Goal: Communication & Community: Answer question/provide support

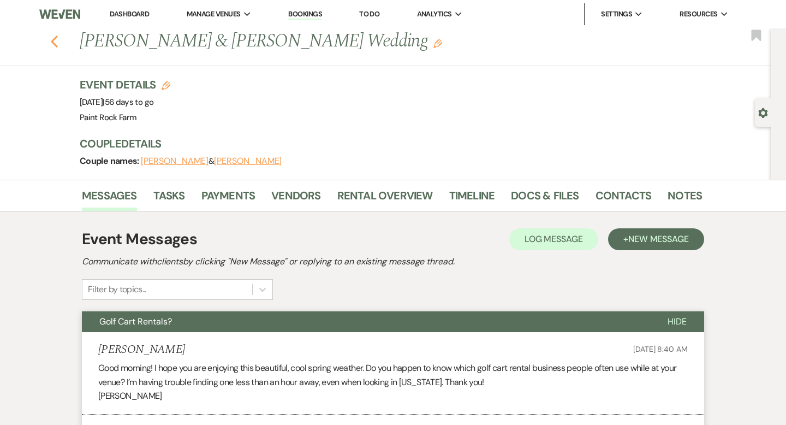
click at [54, 42] on icon "Previous" at bounding box center [54, 41] width 8 height 13
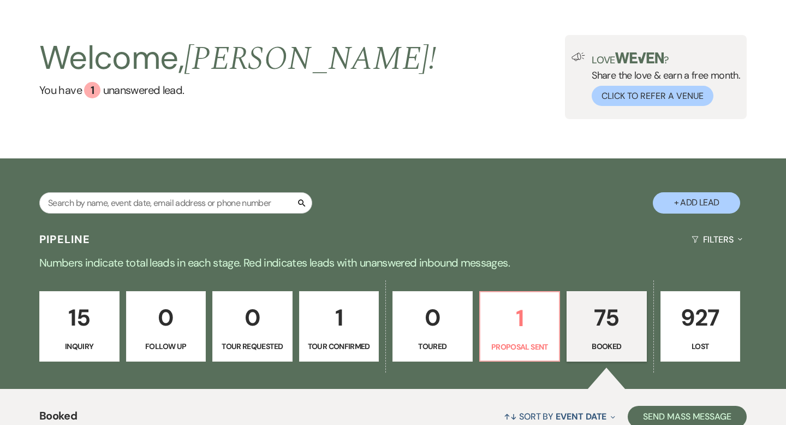
scroll to position [75, 0]
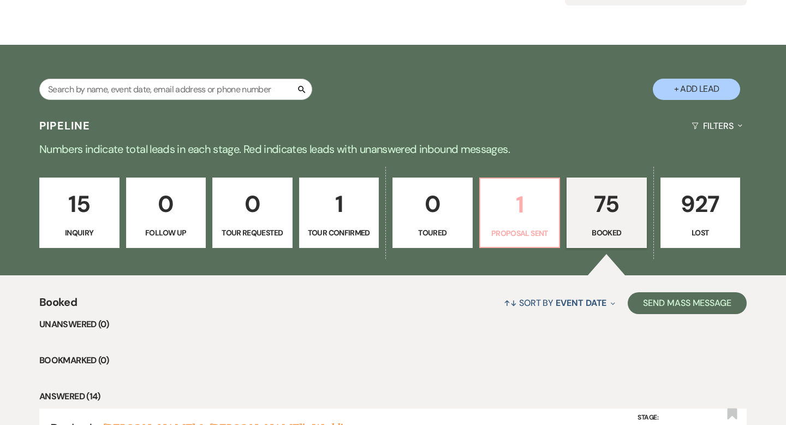
click at [533, 207] on p "1" at bounding box center [520, 204] width 66 height 37
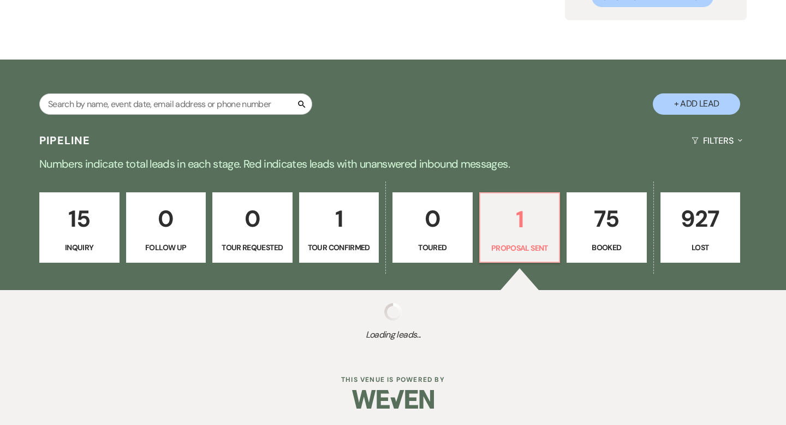
select select "6"
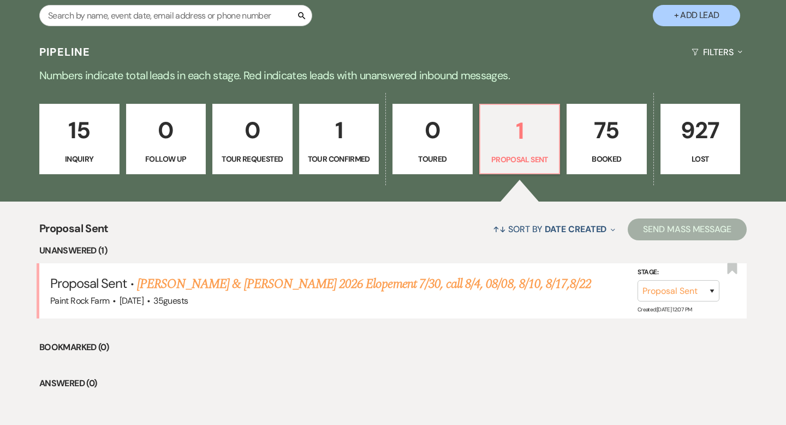
scroll to position [222, 0]
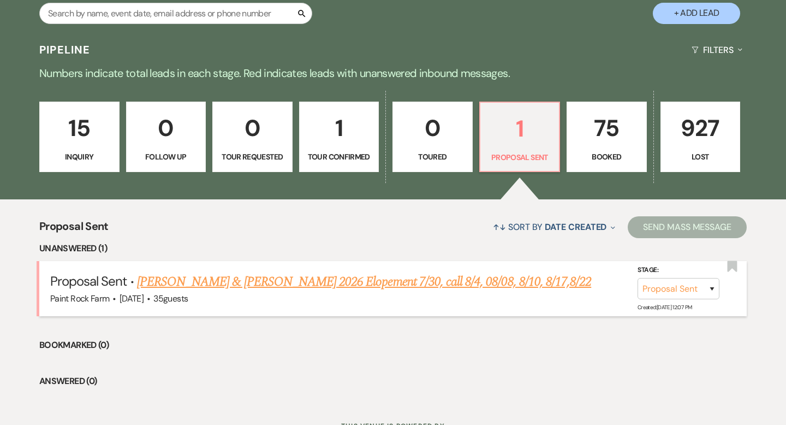
click at [389, 279] on link "[PERSON_NAME] & [PERSON_NAME] 2026 Elopement 7/30, call 8/4, 08/08, 8/10, 8/17,…" at bounding box center [364, 282] width 454 height 20
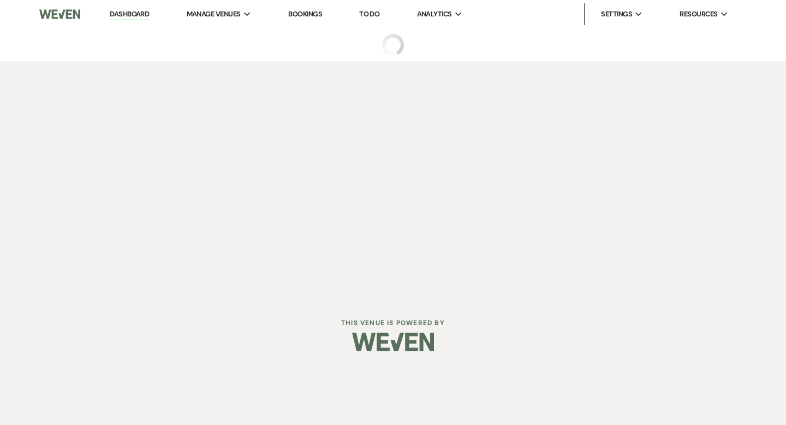
select select "6"
select select "5"
select select "22"
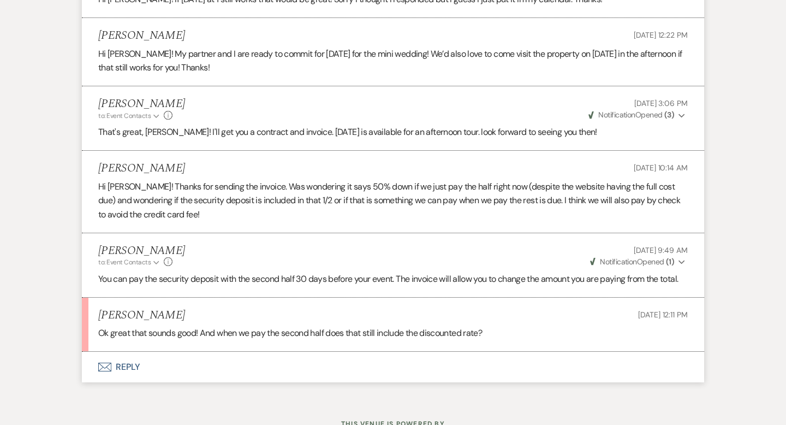
scroll to position [2743, 0]
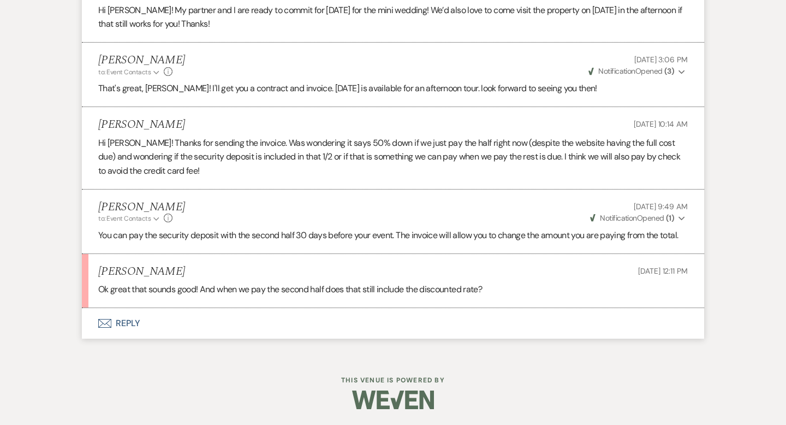
click at [128, 320] on button "Envelope Reply" at bounding box center [393, 323] width 622 height 31
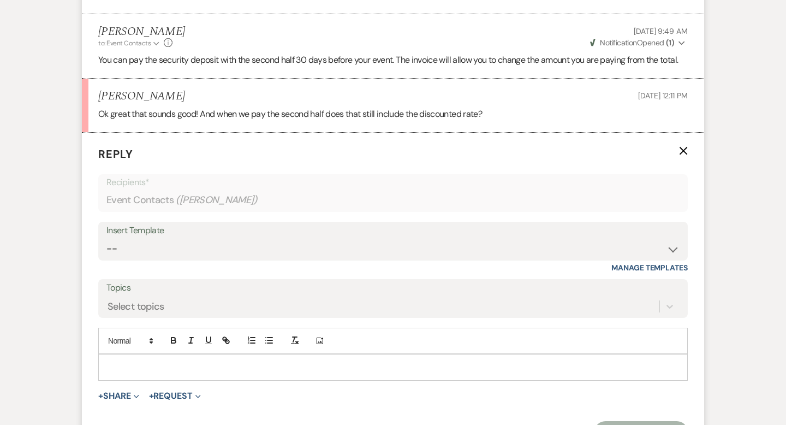
scroll to position [2951, 0]
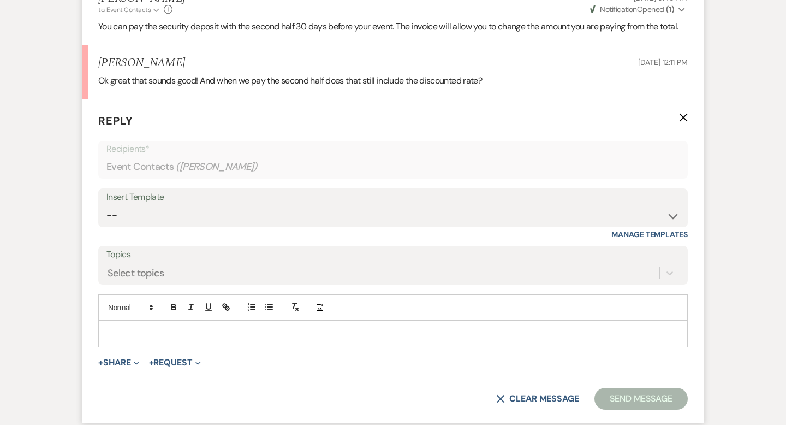
click at [111, 327] on div at bounding box center [393, 333] width 588 height 25
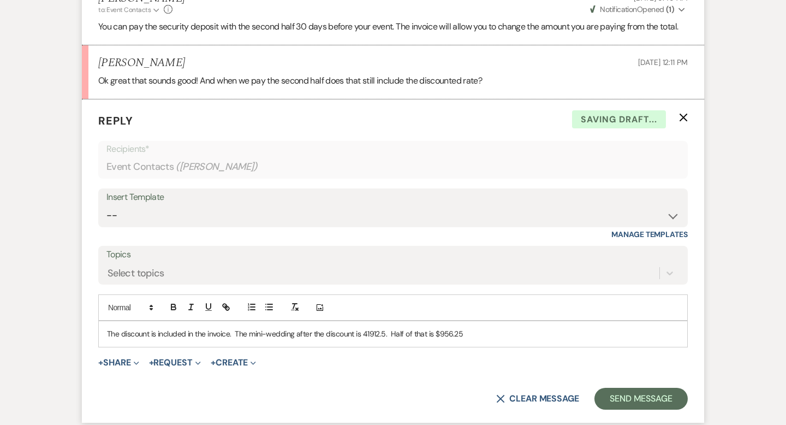
click at [462, 333] on p "The discount is included in the invoice. The mini-wedding after the discount is…" at bounding box center [393, 333] width 572 height 12
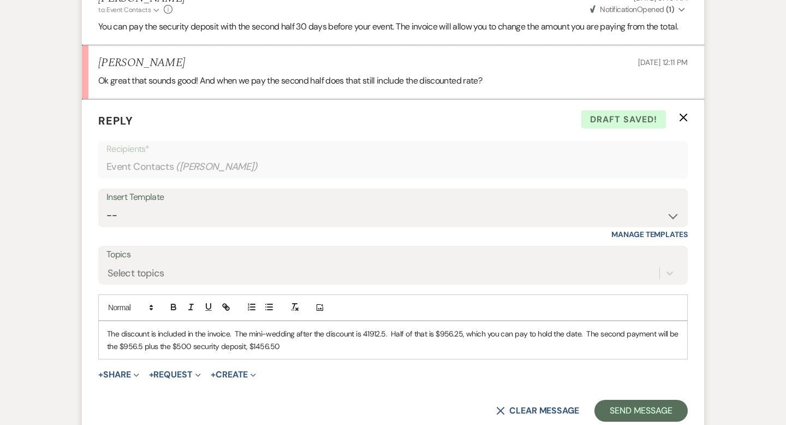
click at [249, 345] on p "The discount is included in the invoice. The mini-wedding after the discount is…" at bounding box center [393, 339] width 572 height 25
click at [309, 342] on p "The discount is included in the invoice. The mini-wedding after the discount is…" at bounding box center [393, 339] width 572 height 25
click at [367, 332] on p "The discount is included in the invoice. The mini-wedding after the discount is…" at bounding box center [393, 339] width 572 height 25
click at [632, 410] on button "Send Message" at bounding box center [640, 410] width 93 height 22
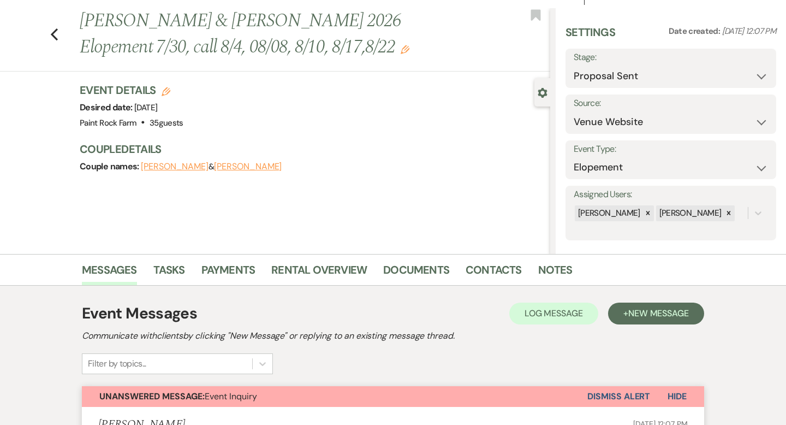
scroll to position [0, 0]
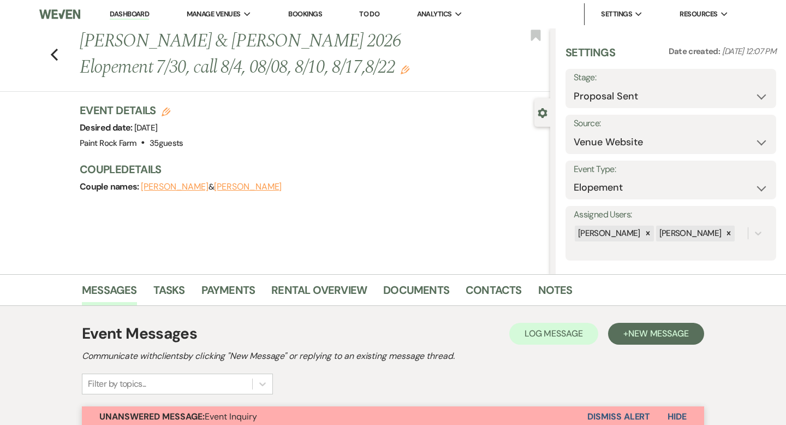
click at [591, 413] on button "Dismiss Alert" at bounding box center [618, 416] width 63 height 21
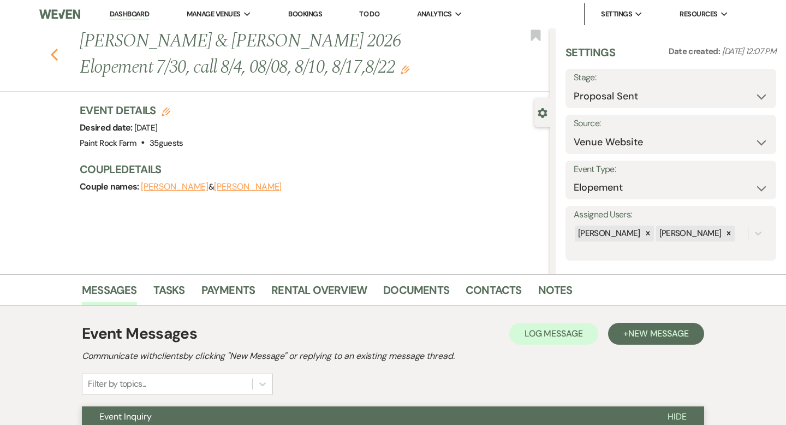
click at [55, 55] on icon "Previous" at bounding box center [54, 54] width 8 height 13
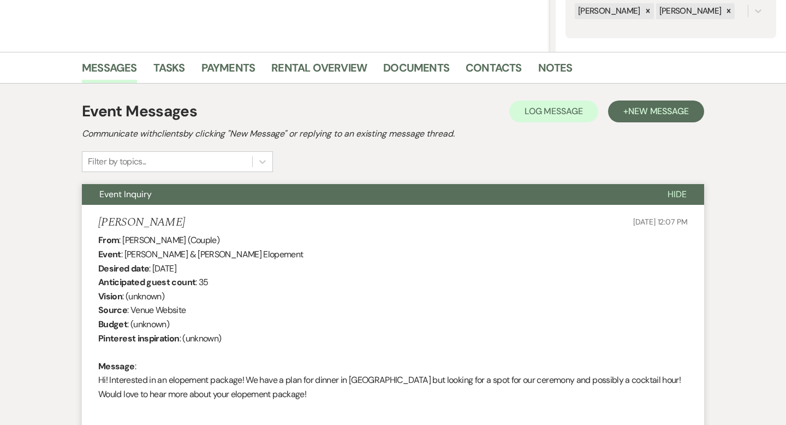
select select "6"
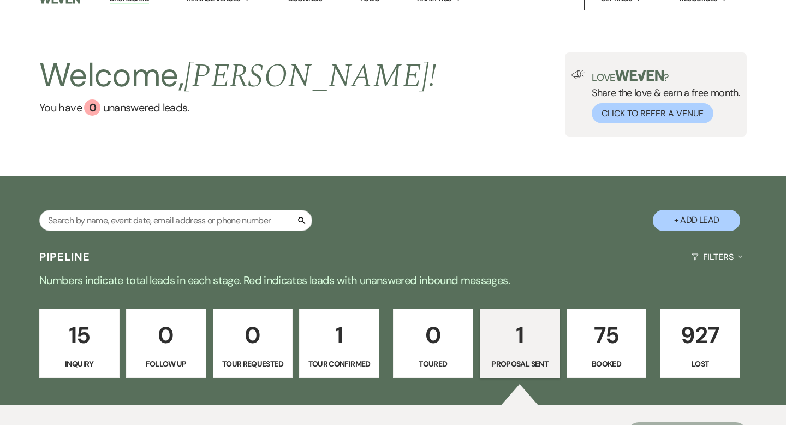
scroll to position [13, 0]
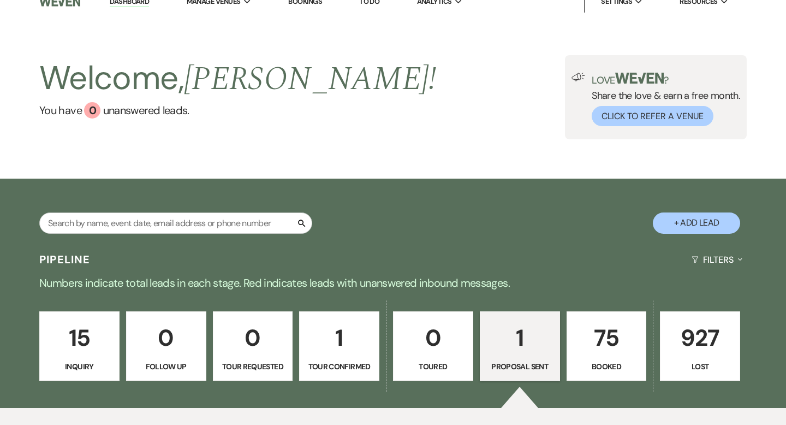
click at [680, 219] on button "+ Add Lead" at bounding box center [696, 222] width 87 height 21
select select "632"
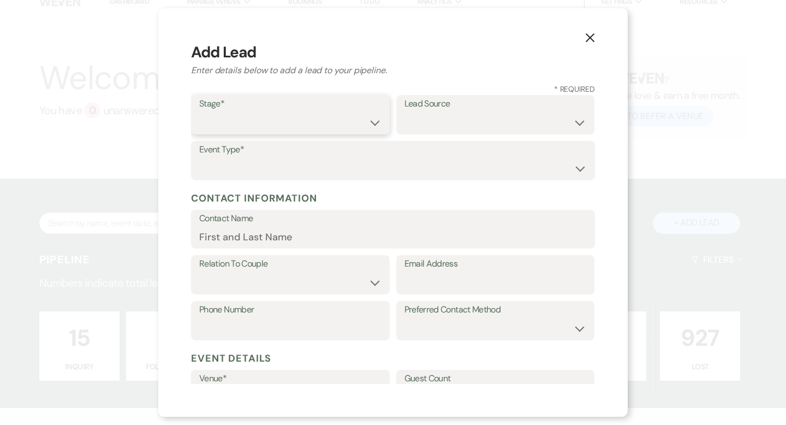
click at [373, 121] on select "Inquiry Follow Up Tour Requested Tour Confirmed Toured Proposal Sent Booked Lost" at bounding box center [290, 122] width 182 height 21
select select "1"
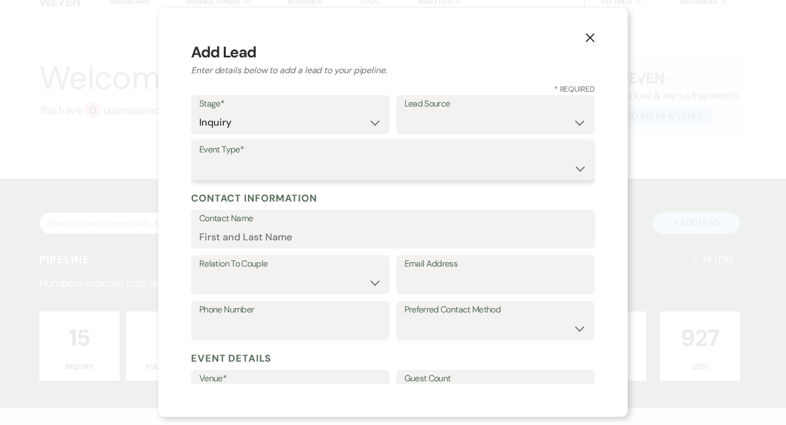
click at [581, 167] on select "Wedding Anniversary Party Baby Shower Bachelorette / Bachelor Party Birthday Pa…" at bounding box center [392, 168] width 387 height 21
select select "1"
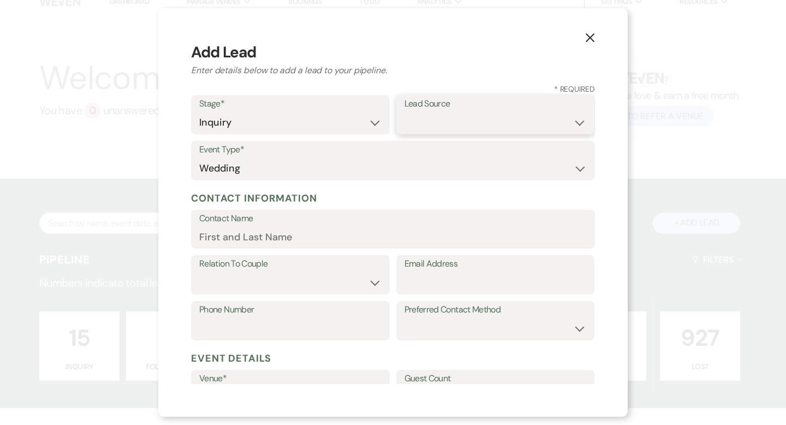
click at [580, 121] on select "Weven Venue Website Instagram Facebook Pinterest Google The Knot Wedding Wire H…" at bounding box center [495, 122] width 182 height 21
select select "5"
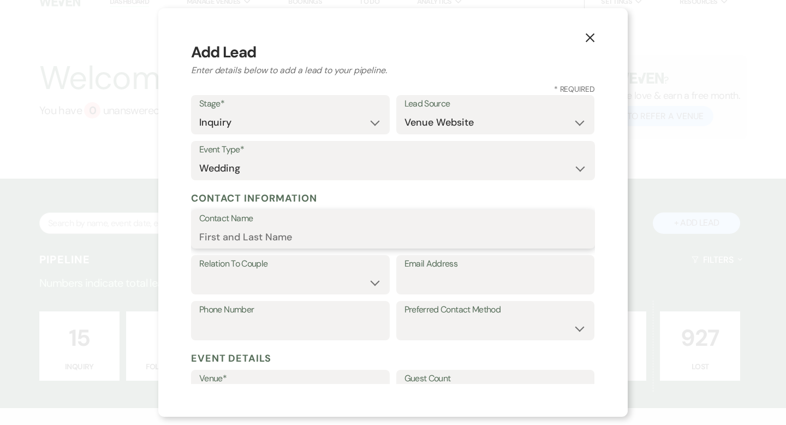
click at [249, 237] on input "Contact Name" at bounding box center [392, 236] width 387 height 21
type input "[PERSON_NAME]"
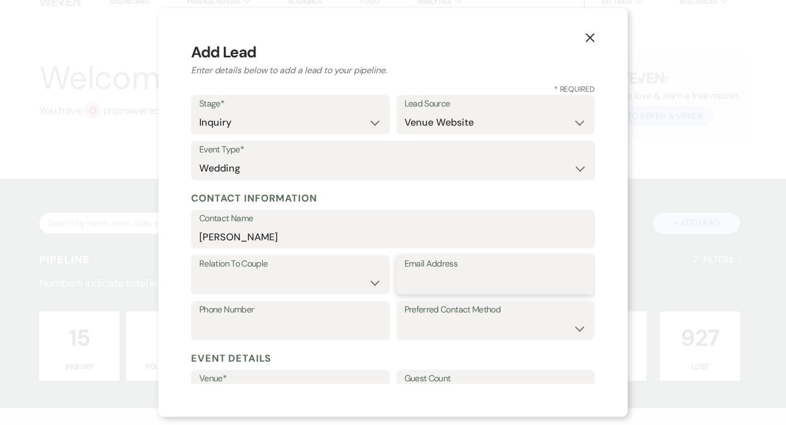
click at [428, 278] on input "Email Address" at bounding box center [495, 282] width 182 height 21
paste input "[EMAIL_ADDRESS][DOMAIN_NAME]"
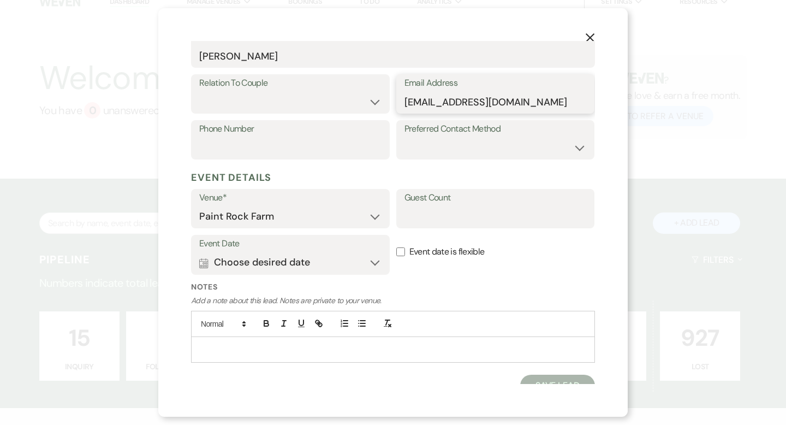
scroll to position [193, 0]
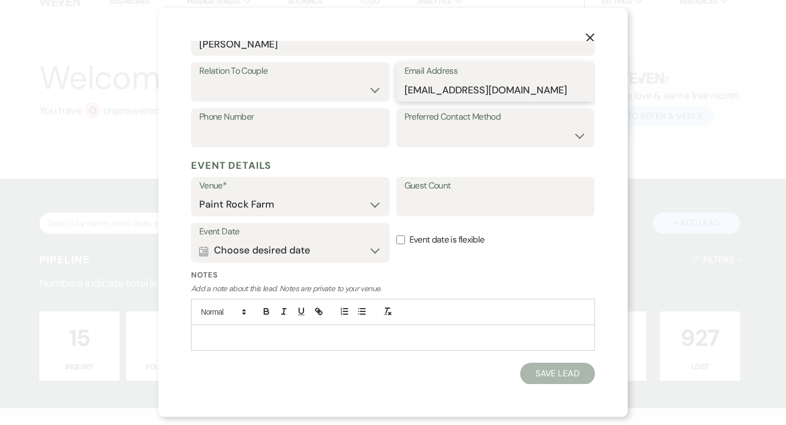
type input "[EMAIL_ADDRESS][DOMAIN_NAME]"
click at [495, 267] on div "Event Date Calendar Choose desired date Expand Event date is flexible" at bounding box center [393, 246] width 404 height 46
click at [207, 336] on p at bounding box center [393, 337] width 386 height 12
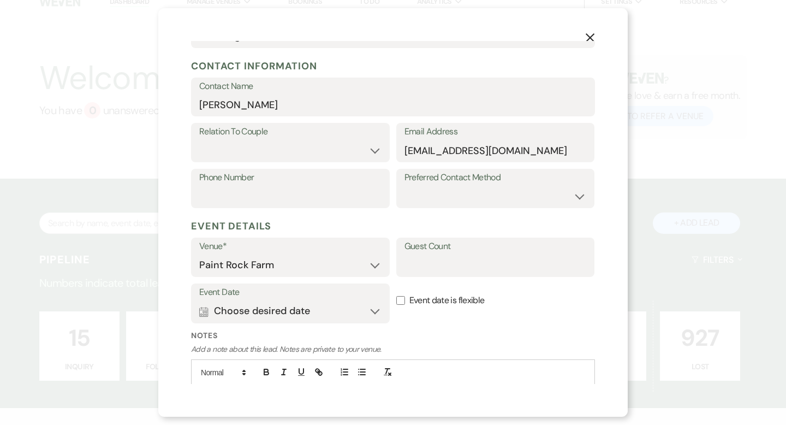
scroll to position [205, 0]
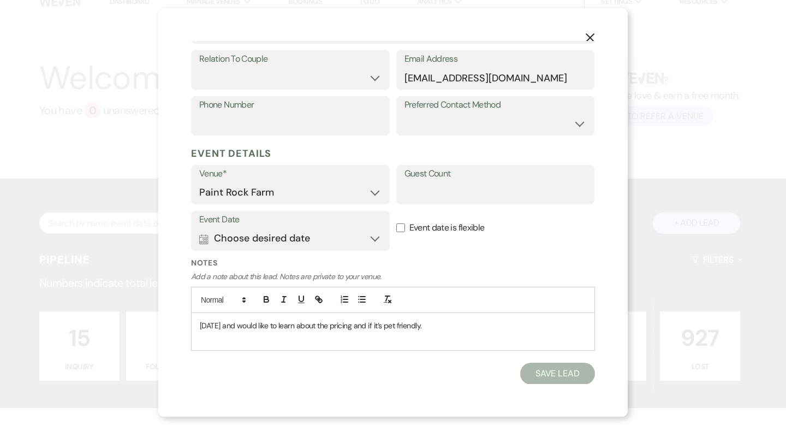
click at [505, 331] on p at bounding box center [393, 337] width 386 height 12
click at [446, 397] on div "X Add Lead Enter details below to add a lead to your pipeline. * Required Stage…" at bounding box center [392, 212] width 469 height 408
click at [549, 374] on button "Save Lead" at bounding box center [557, 373] width 75 height 22
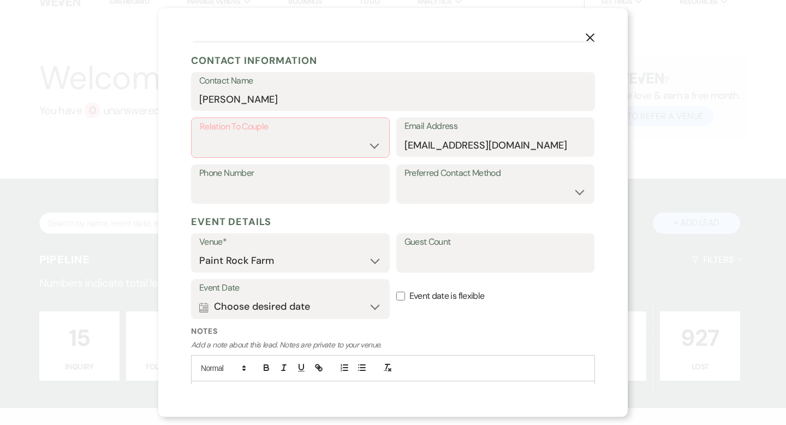
scroll to position [134, 0]
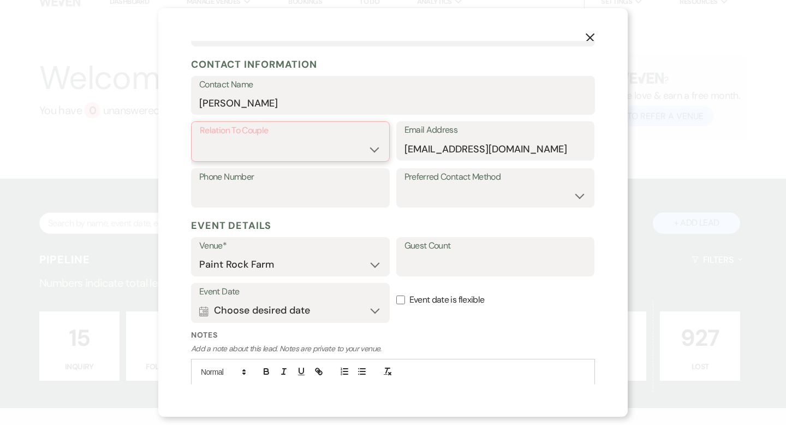
click at [374, 148] on select "Couple Planner Parent of Couple Family Member Friend Other" at bounding box center [290, 149] width 181 height 21
select select "1"
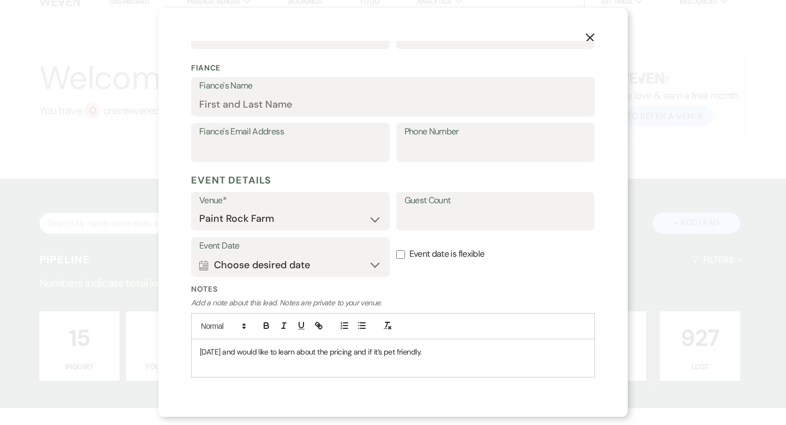
scroll to position [318, 0]
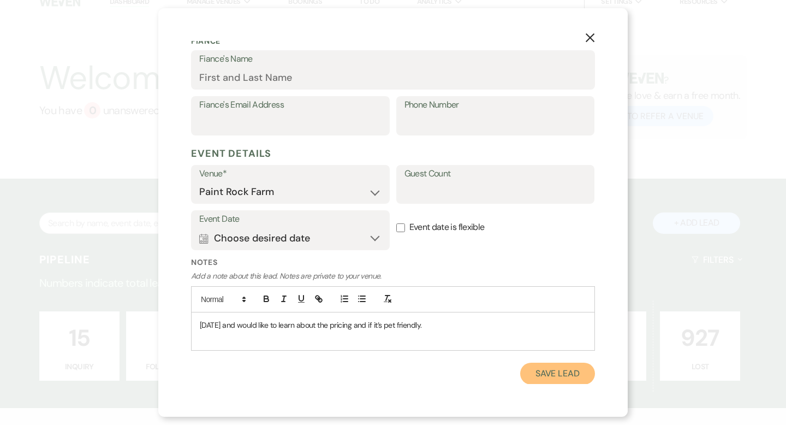
click at [547, 371] on button "Save Lead" at bounding box center [557, 373] width 75 height 22
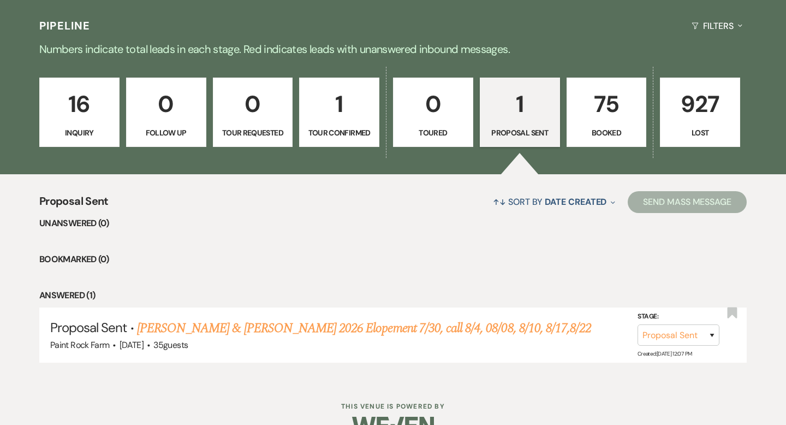
scroll to position [272, 0]
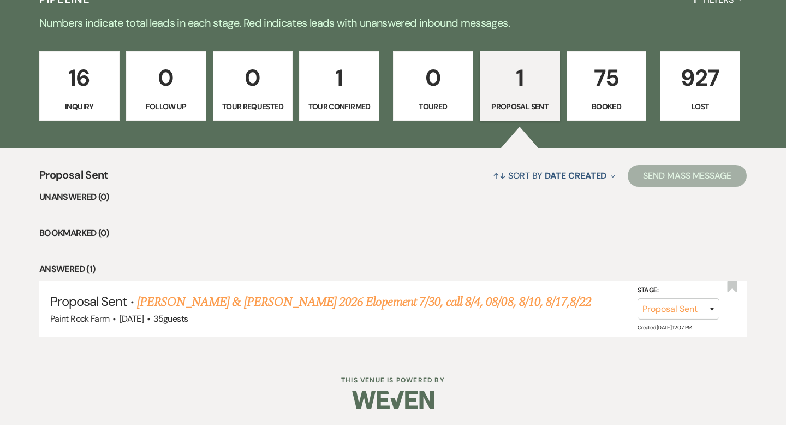
click at [82, 80] on p "16" at bounding box center [79, 77] width 66 height 37
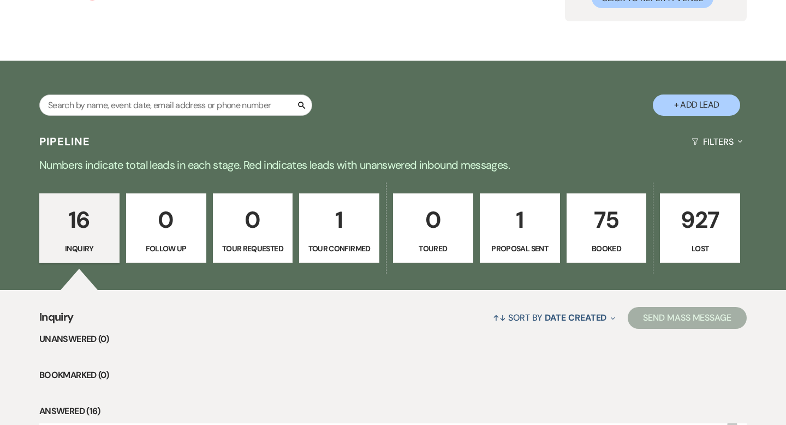
scroll to position [272, 0]
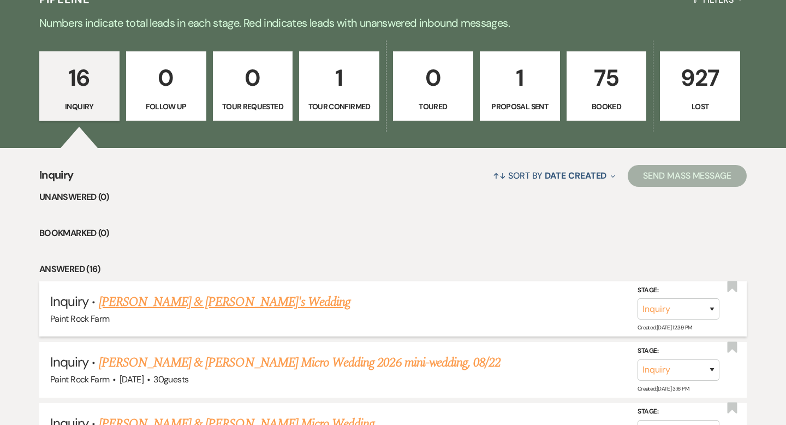
click at [163, 300] on link "[PERSON_NAME] & [PERSON_NAME]'s Wedding" at bounding box center [225, 302] width 252 height 20
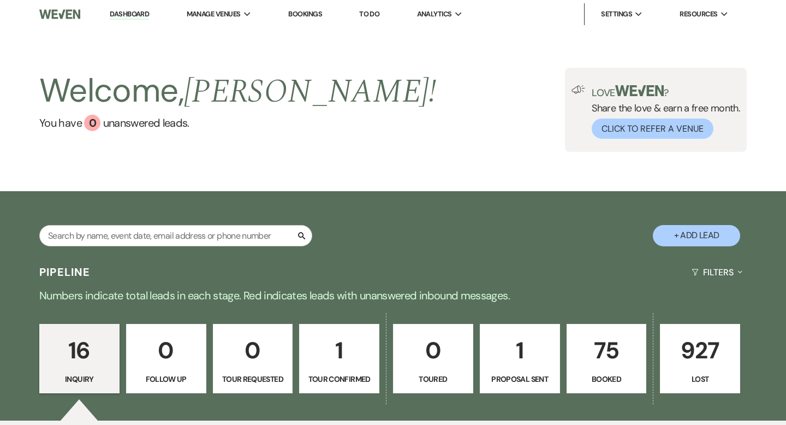
select select "5"
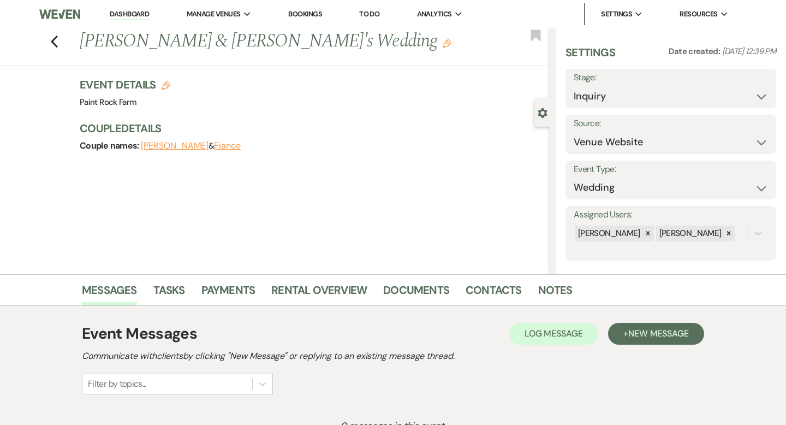
click at [443, 43] on use "button" at bounding box center [447, 43] width 9 height 9
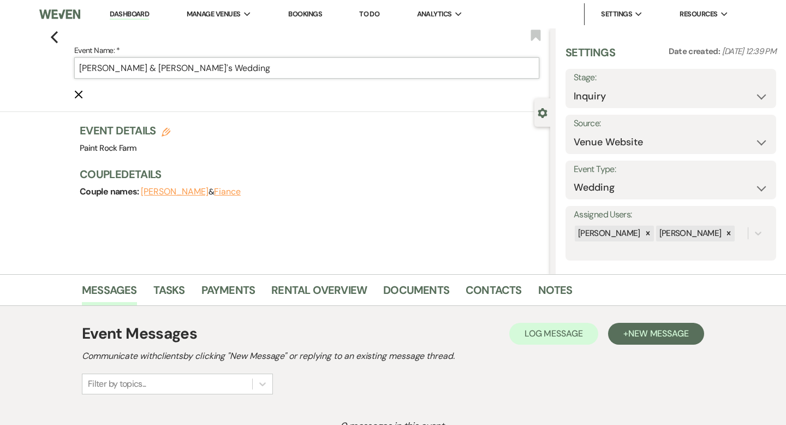
click at [235, 65] on input "[PERSON_NAME] & [PERSON_NAME]'s Wedding" at bounding box center [306, 67] width 465 height 21
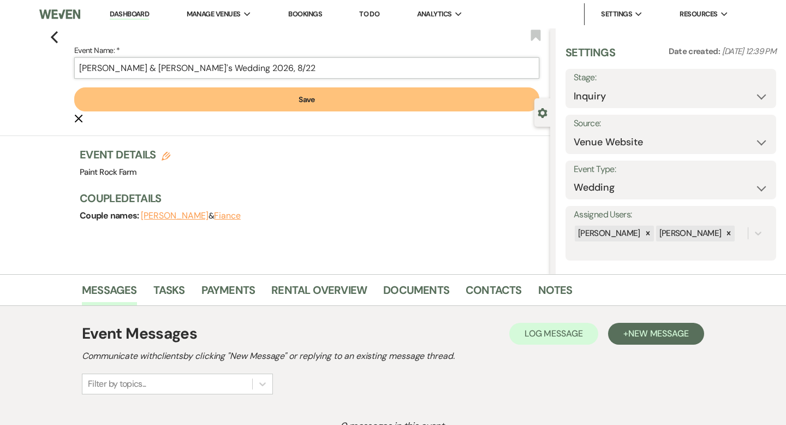
type input "[PERSON_NAME] & [PERSON_NAME]'s Wedding 2026, 8/22"
click at [302, 98] on button "Save" at bounding box center [306, 99] width 465 height 24
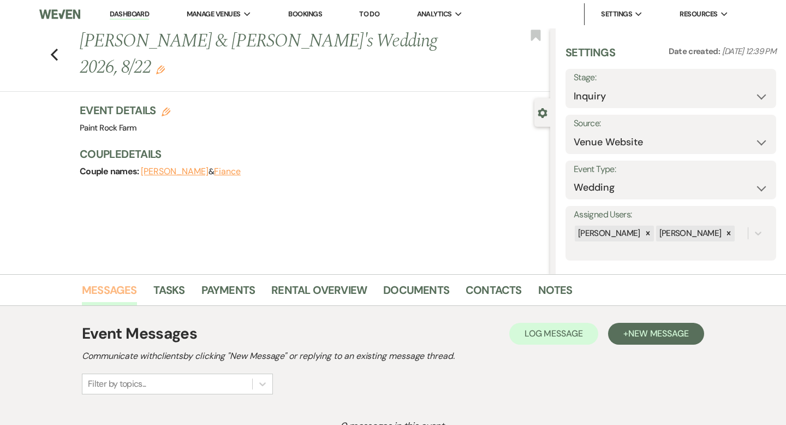
click at [124, 288] on link "Messages" at bounding box center [109, 293] width 55 height 24
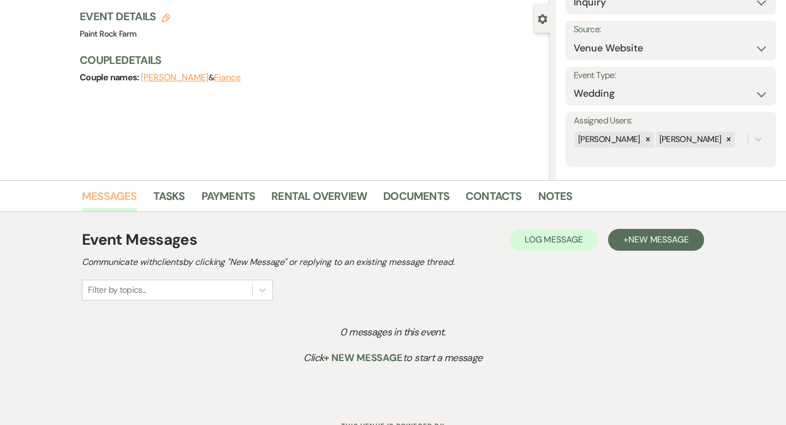
scroll to position [140, 0]
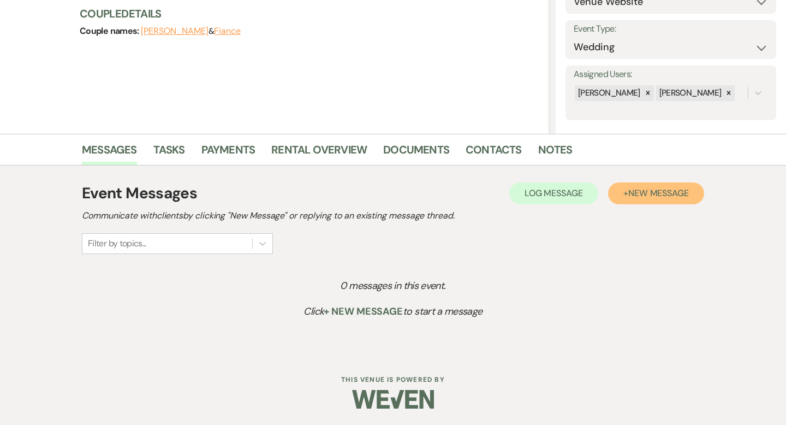
click at [657, 192] on span "New Message" at bounding box center [658, 192] width 61 height 11
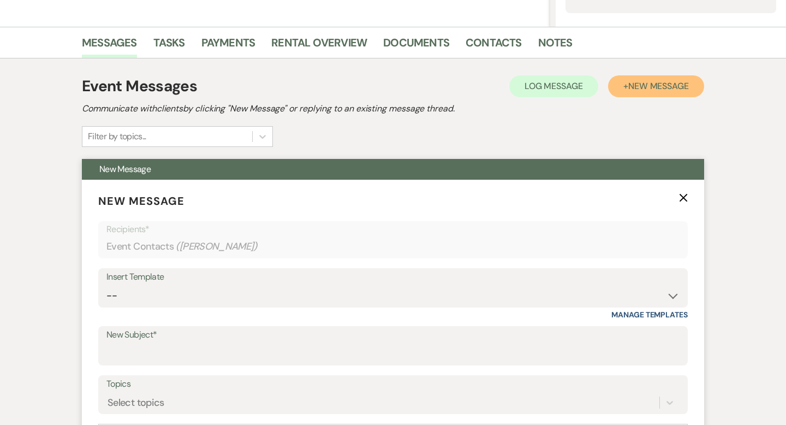
scroll to position [248, 0]
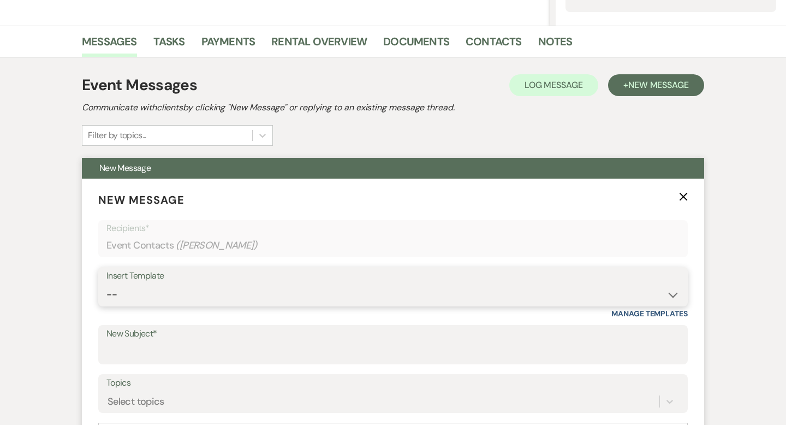
click at [673, 296] on select "-- Tour Request Response Contract (Pre-Booked Leads) Inquiry Follow Up Thank yo…" at bounding box center [392, 294] width 573 height 21
select select "5657"
type input "Paint Rock Farm Wedding"
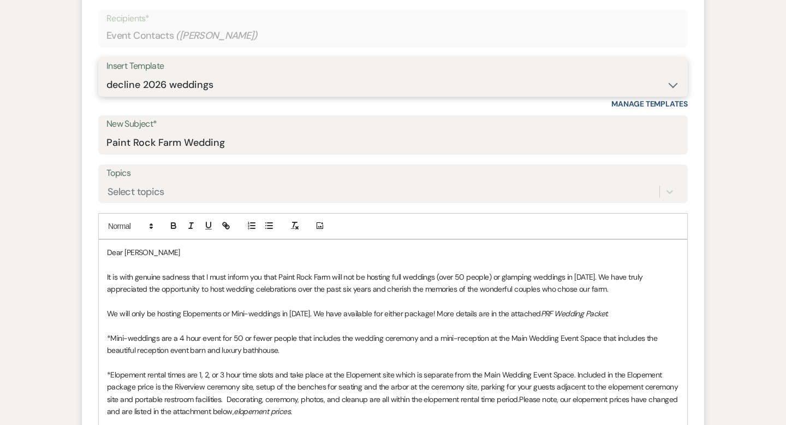
scroll to position [465, 0]
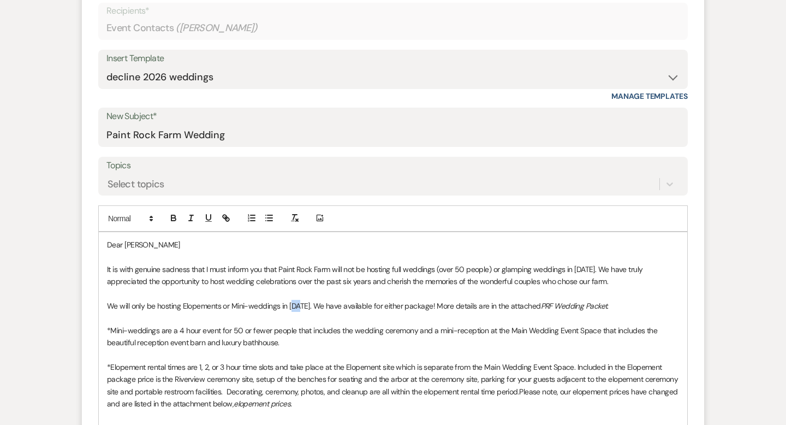
drag, startPoint x: 107, startPoint y: 303, endPoint x: 297, endPoint y: 298, distance: 190.5
click at [297, 298] on div "Dear [PERSON_NAME] It is with genuine sadness that I must inform you that Paint…" at bounding box center [393, 385] width 588 height 306
click at [212, 290] on p at bounding box center [393, 293] width 572 height 12
drag, startPoint x: 106, startPoint y: 304, endPoint x: 307, endPoint y: 304, distance: 200.8
click at [307, 304] on div "Dear [PERSON_NAME] It is with genuine sadness that I must inform you that Paint…" at bounding box center [393, 385] width 588 height 306
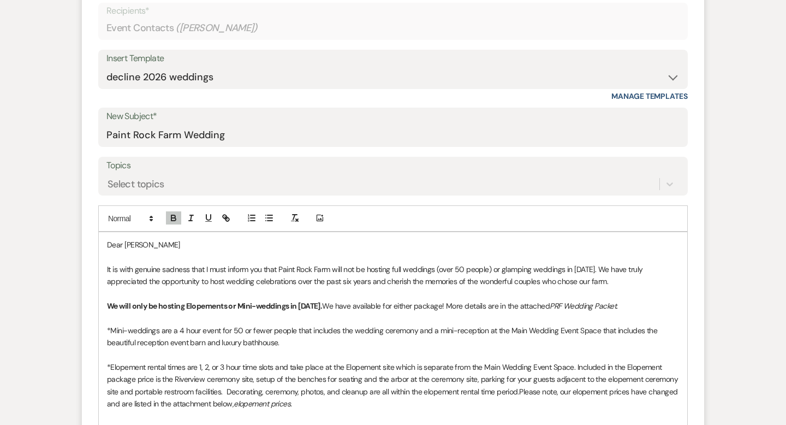
click at [368, 320] on p at bounding box center [393, 318] width 572 height 12
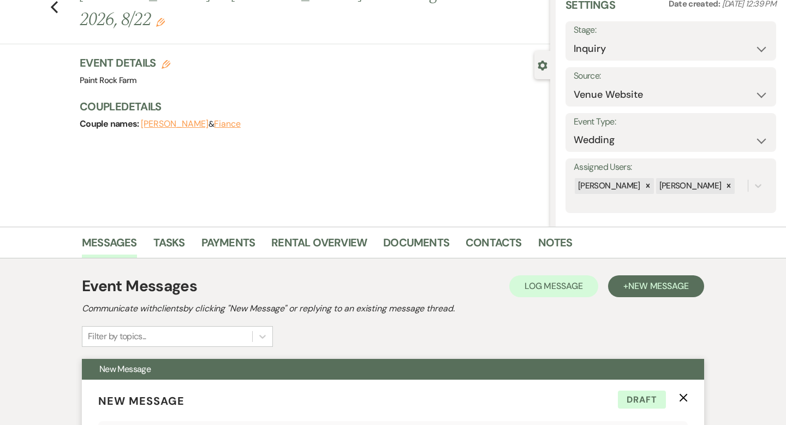
scroll to position [0, 0]
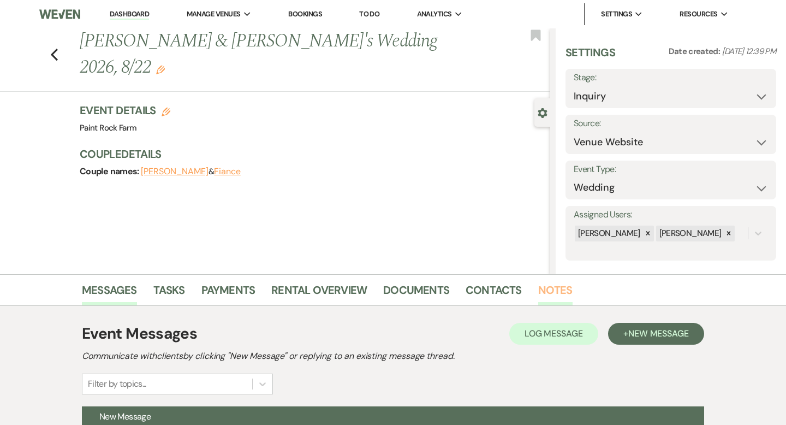
click at [544, 289] on link "Notes" at bounding box center [555, 293] width 34 height 24
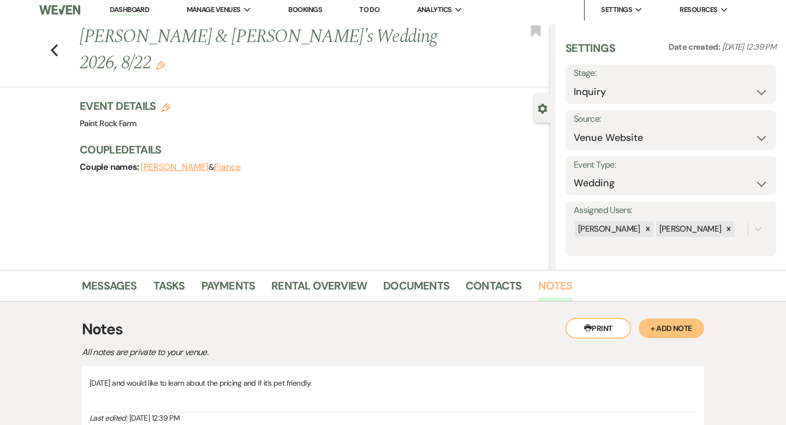
scroll to position [3, 0]
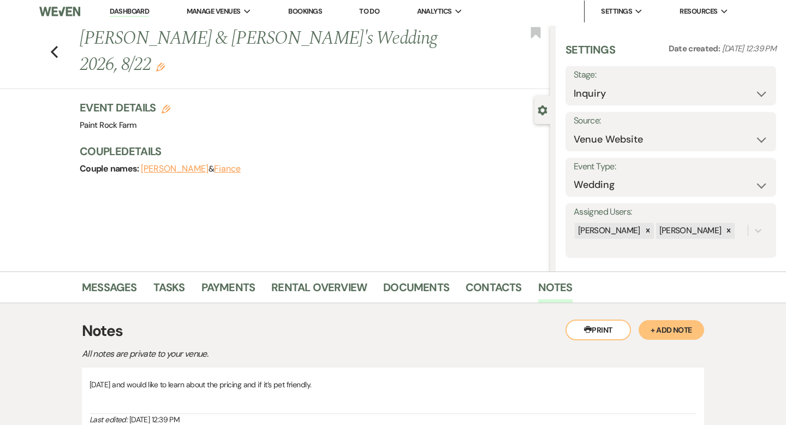
click at [167, 105] on use "button" at bounding box center [166, 109] width 9 height 9
select select "632"
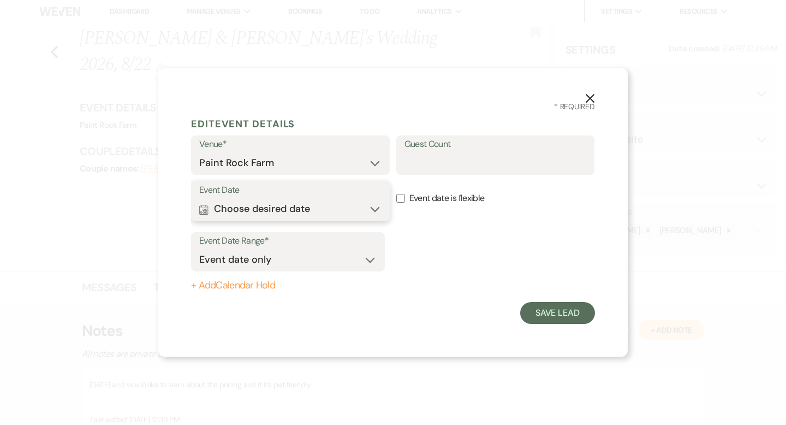
click at [378, 209] on button "Calendar Choose desired date Expand" at bounding box center [290, 209] width 182 height 22
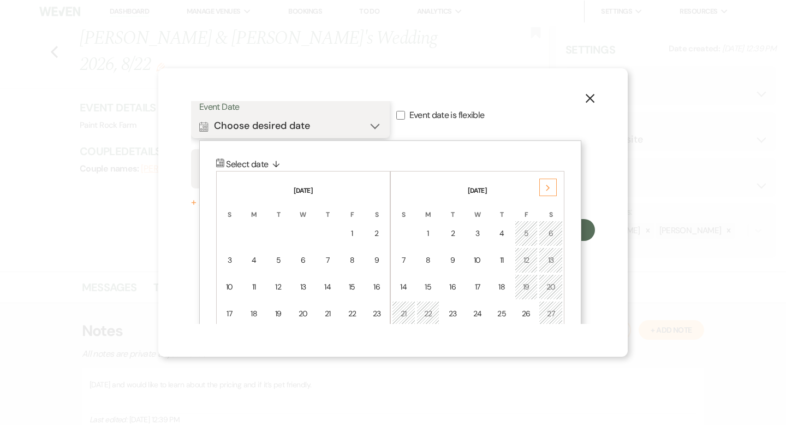
scroll to position [83, 0]
click at [525, 284] on div "19" at bounding box center [526, 285] width 9 height 11
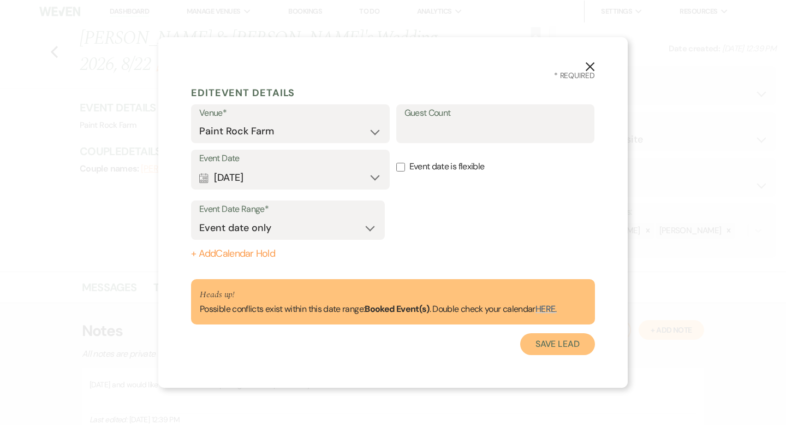
click at [543, 345] on button "Save Lead" at bounding box center [557, 344] width 75 height 22
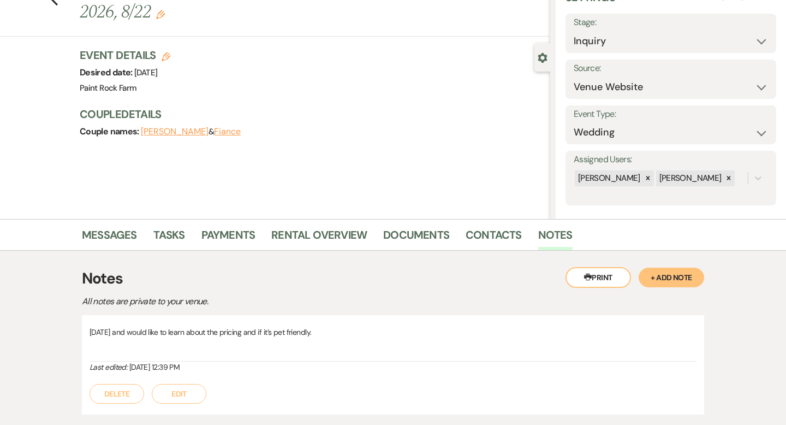
scroll to position [50, 0]
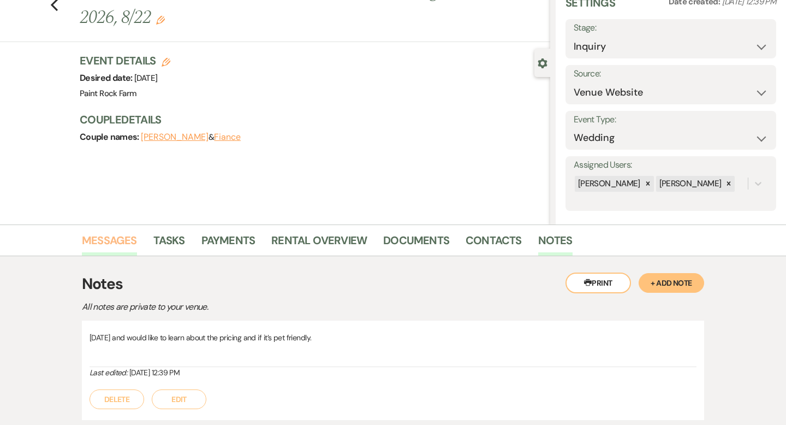
click at [122, 238] on link "Messages" at bounding box center [109, 243] width 55 height 24
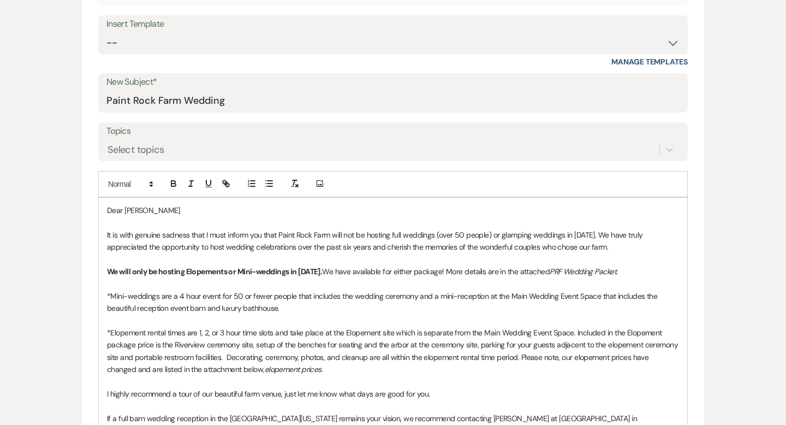
scroll to position [504, 0]
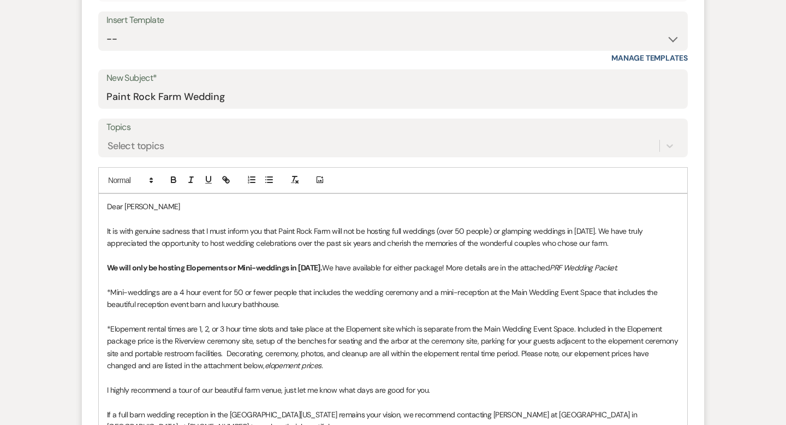
click at [350, 267] on p "We will only be hosting Elopements or Mini-weddings in [DATE]. We have availabl…" at bounding box center [393, 267] width 572 height 12
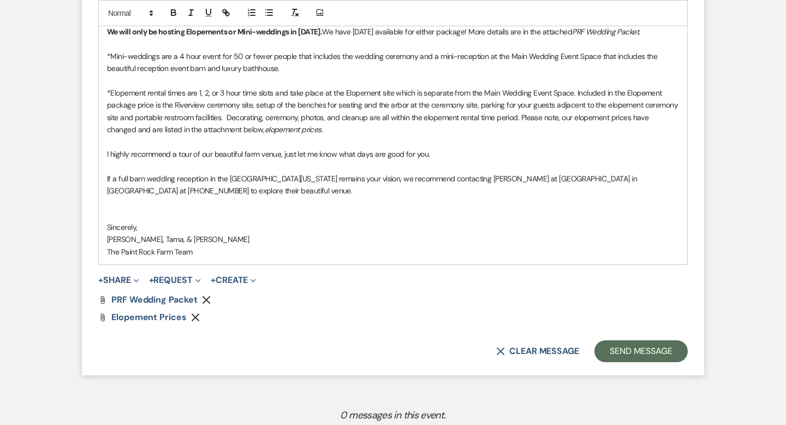
scroll to position [740, 0]
click at [640, 361] on button "Send Message" at bounding box center [640, 350] width 93 height 22
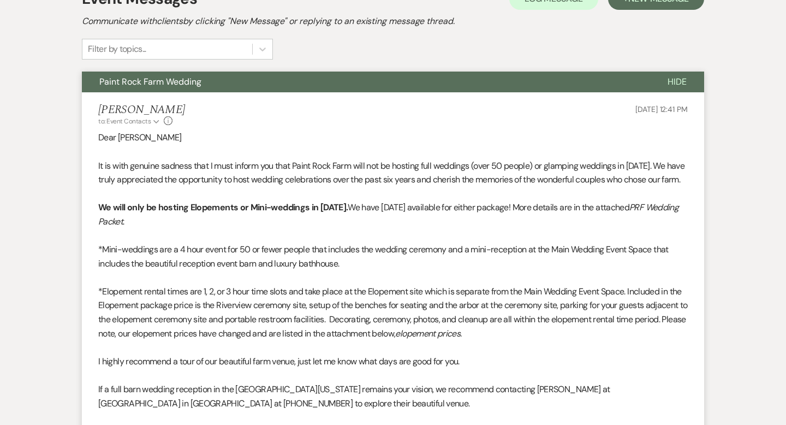
scroll to position [0, 0]
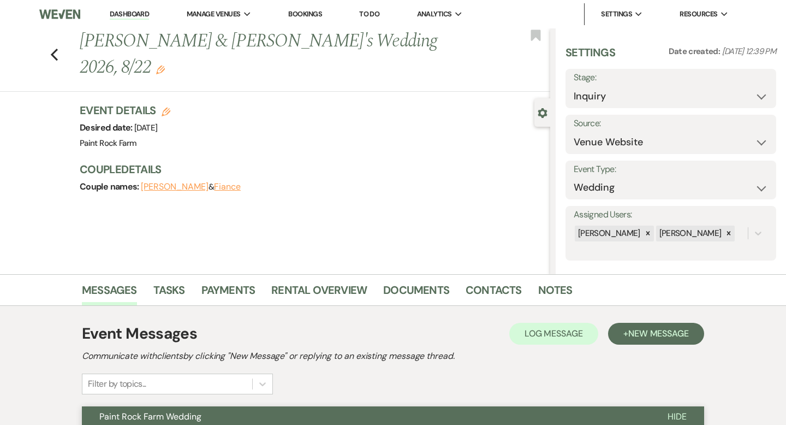
click at [49, 38] on div "Previous [PERSON_NAME] & [PERSON_NAME]'s Wedding 2026, 8/22 Edit Bookmark" at bounding box center [272, 59] width 555 height 63
click at [56, 48] on icon "Previous" at bounding box center [54, 54] width 8 height 13
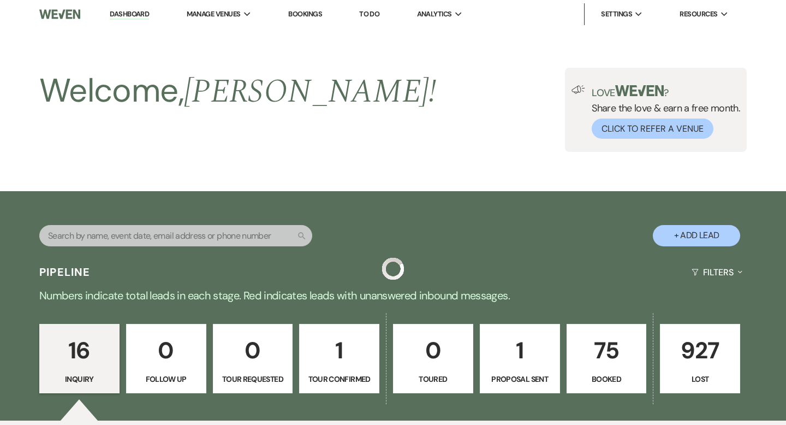
scroll to position [272, 0]
